Goal: Task Accomplishment & Management: Use online tool/utility

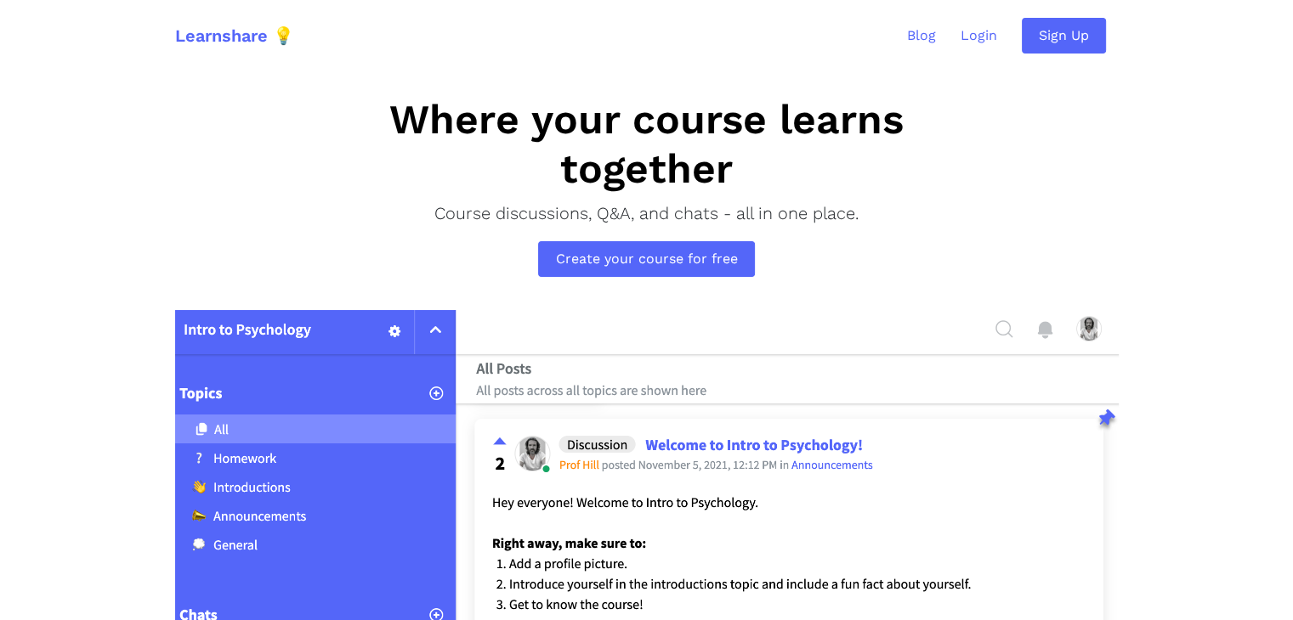
scroll to position [255, 0]
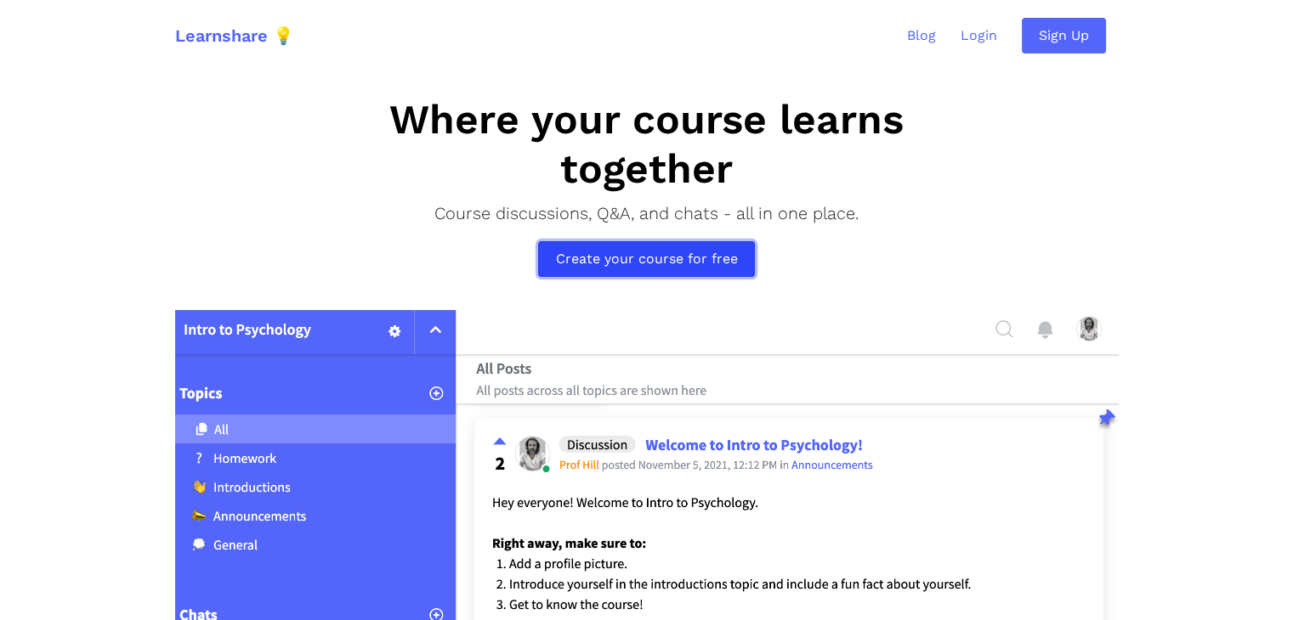
click at [720, 257] on link "Create your course for free" at bounding box center [646, 259] width 216 height 36
